Goal: Information Seeking & Learning: Learn about a topic

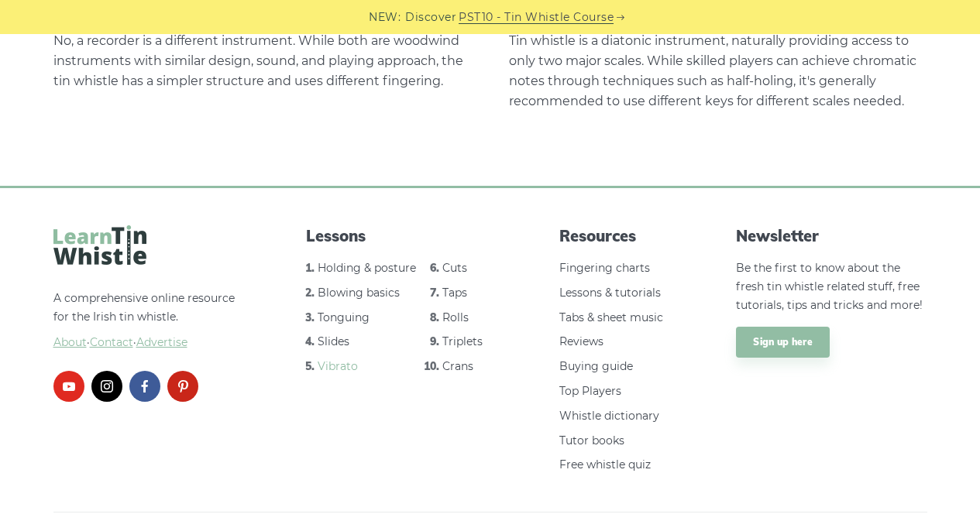
click at [340, 359] on link "Vibrato" at bounding box center [338, 366] width 40 height 14
click at [462, 261] on link "Cuts" at bounding box center [454, 268] width 25 height 14
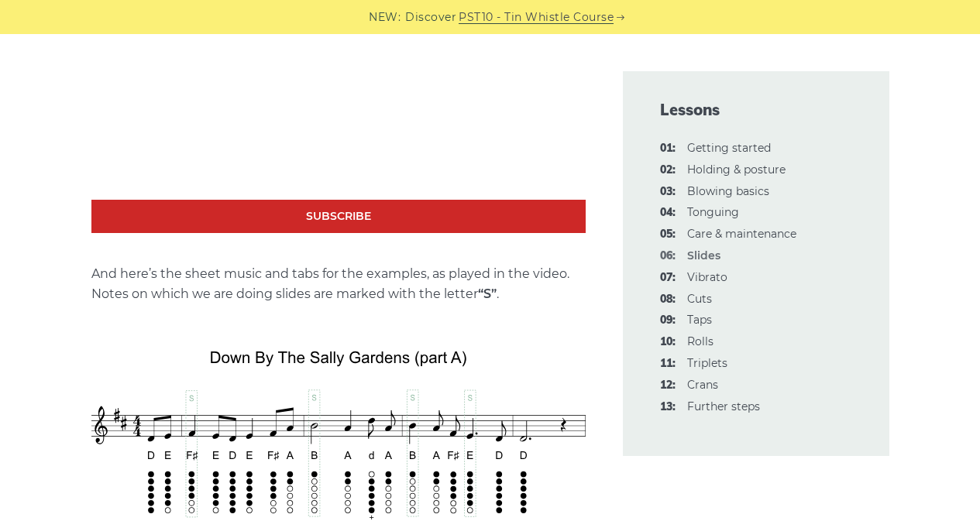
scroll to position [1394, 0]
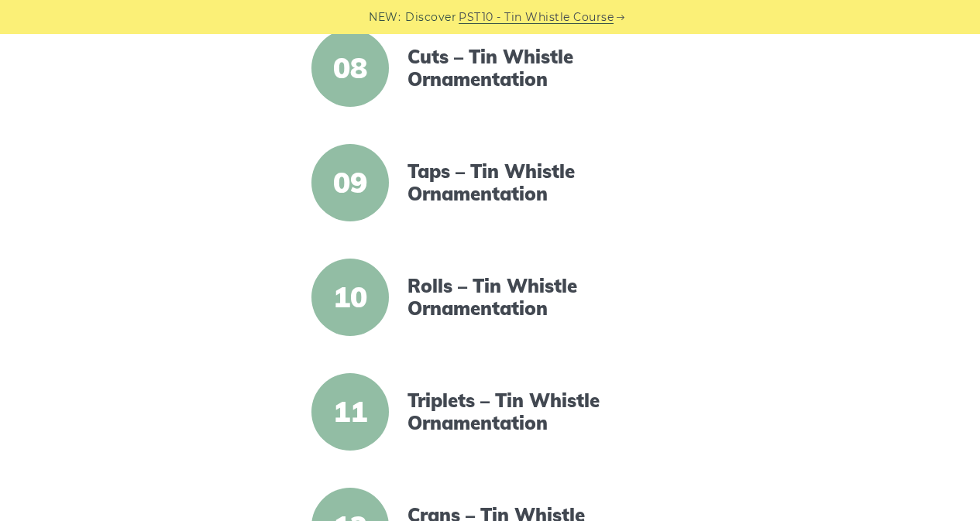
scroll to position [1007, 0]
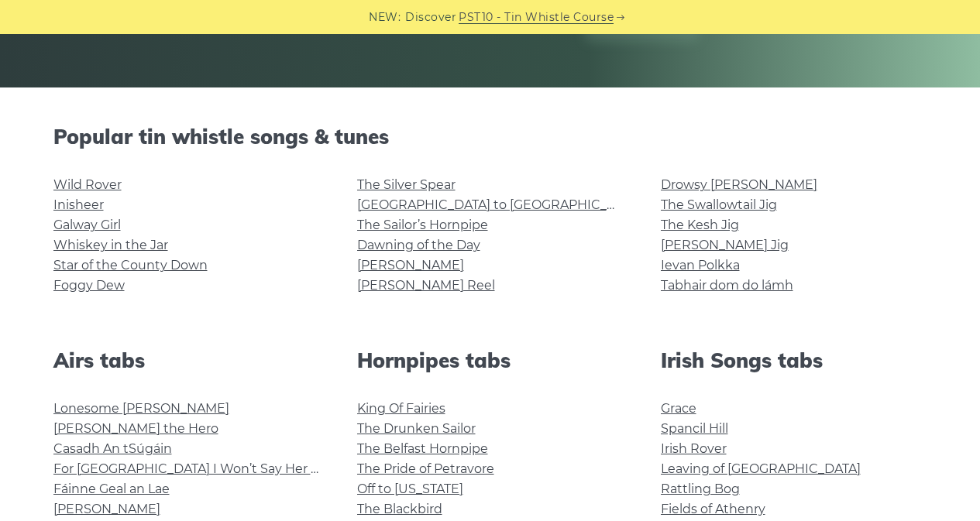
scroll to position [387, 0]
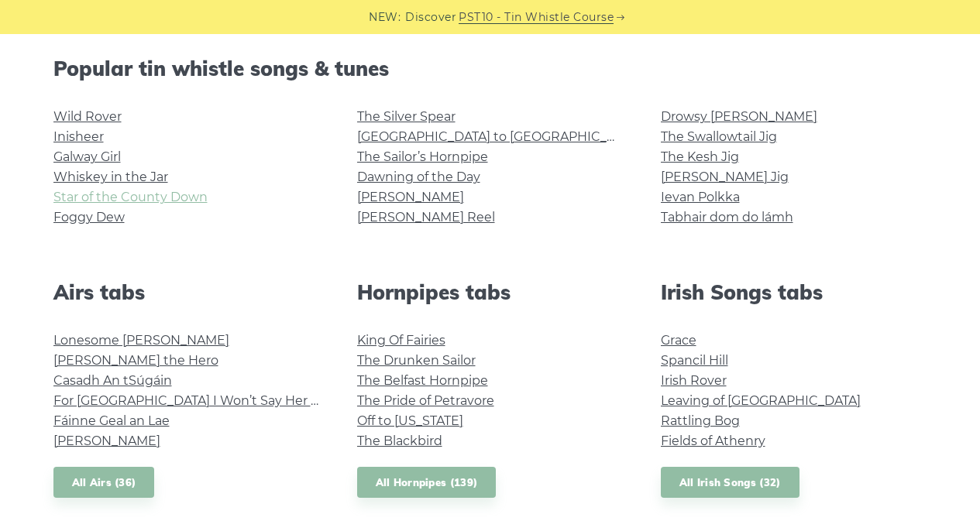
click at [168, 195] on link "Star of the County Down" at bounding box center [130, 197] width 154 height 15
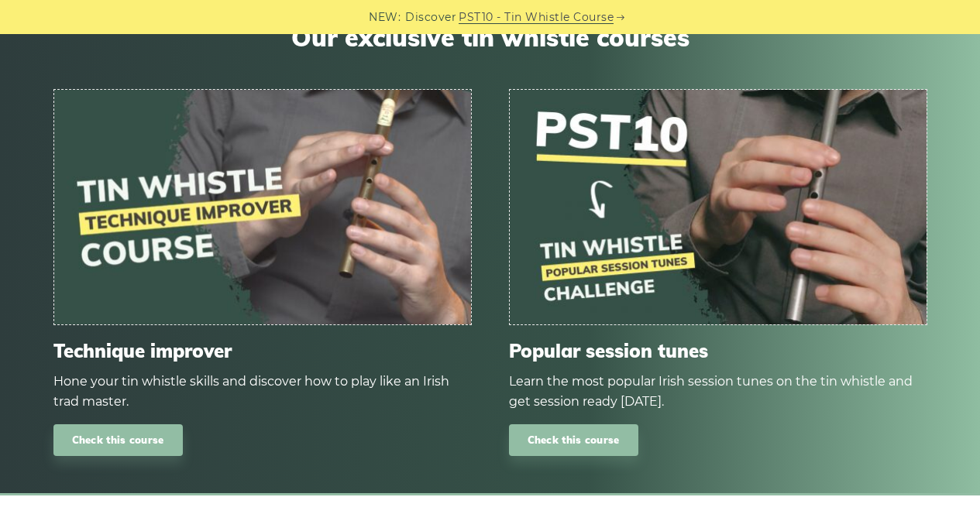
scroll to position [1782, 0]
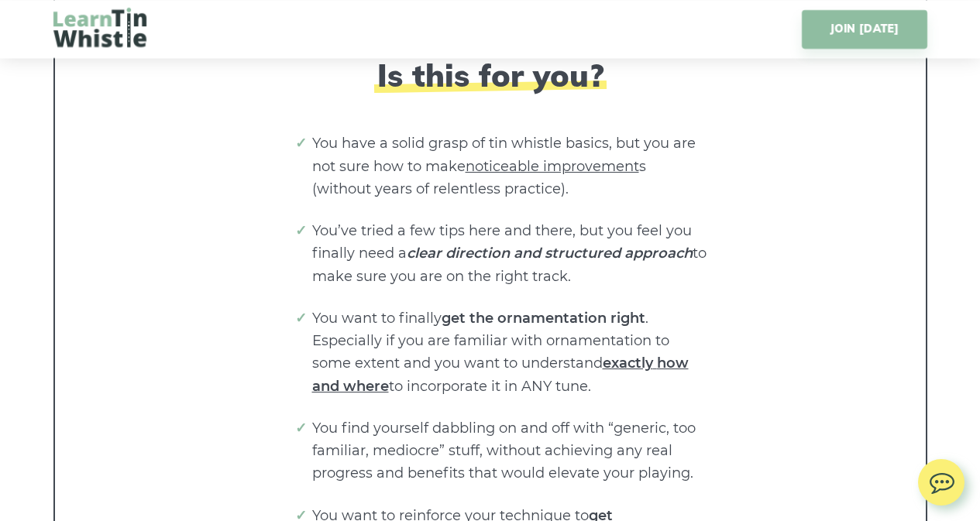
scroll to position [3099, 0]
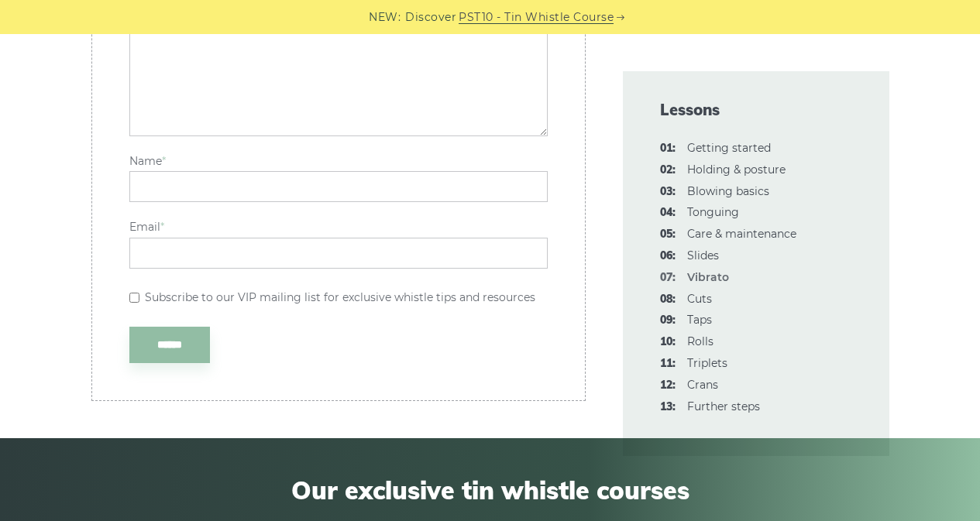
scroll to position [4803, 0]
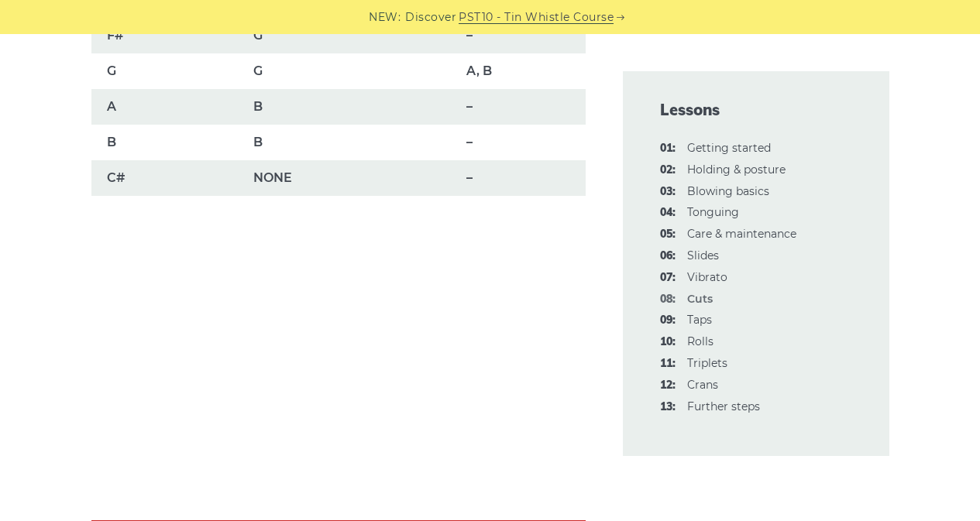
scroll to position [1480, 0]
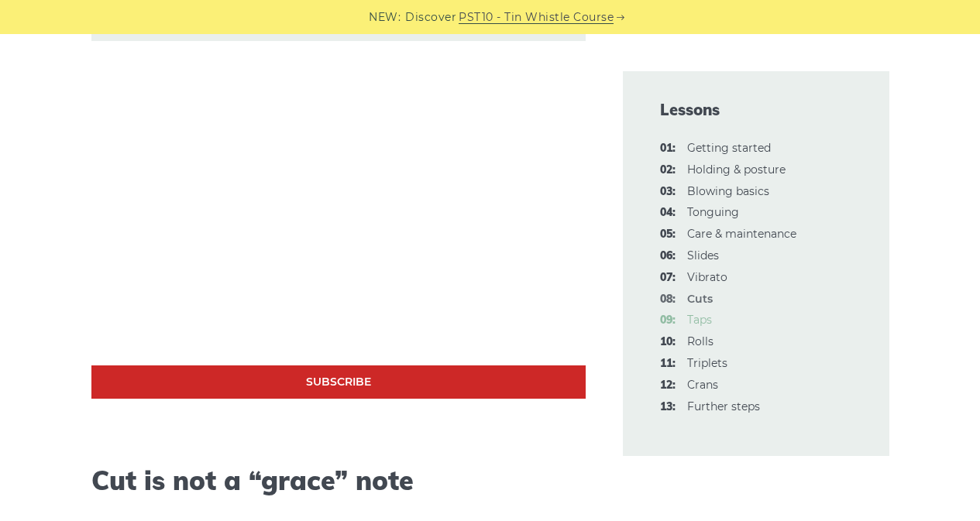
click at [695, 317] on link "09: Taps" at bounding box center [699, 320] width 25 height 14
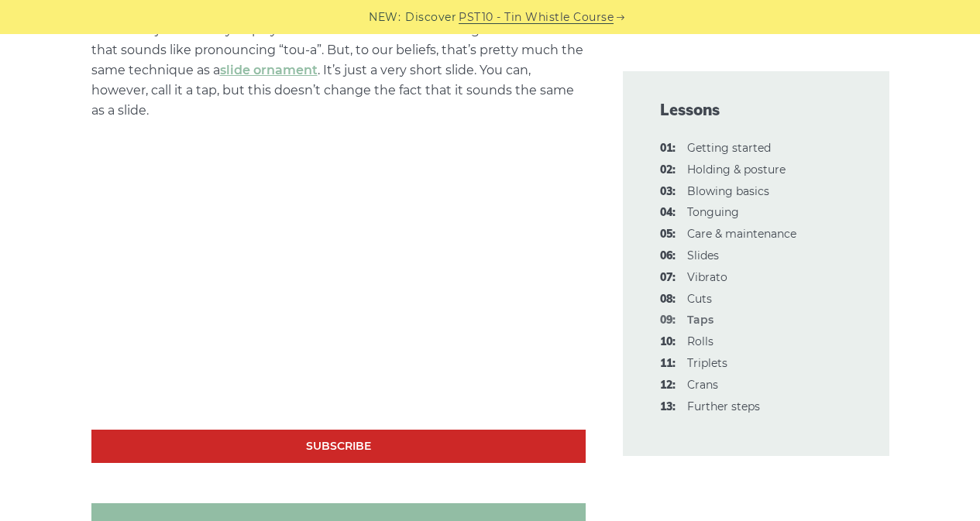
scroll to position [1162, 0]
